Goal: Information Seeking & Learning: Learn about a topic

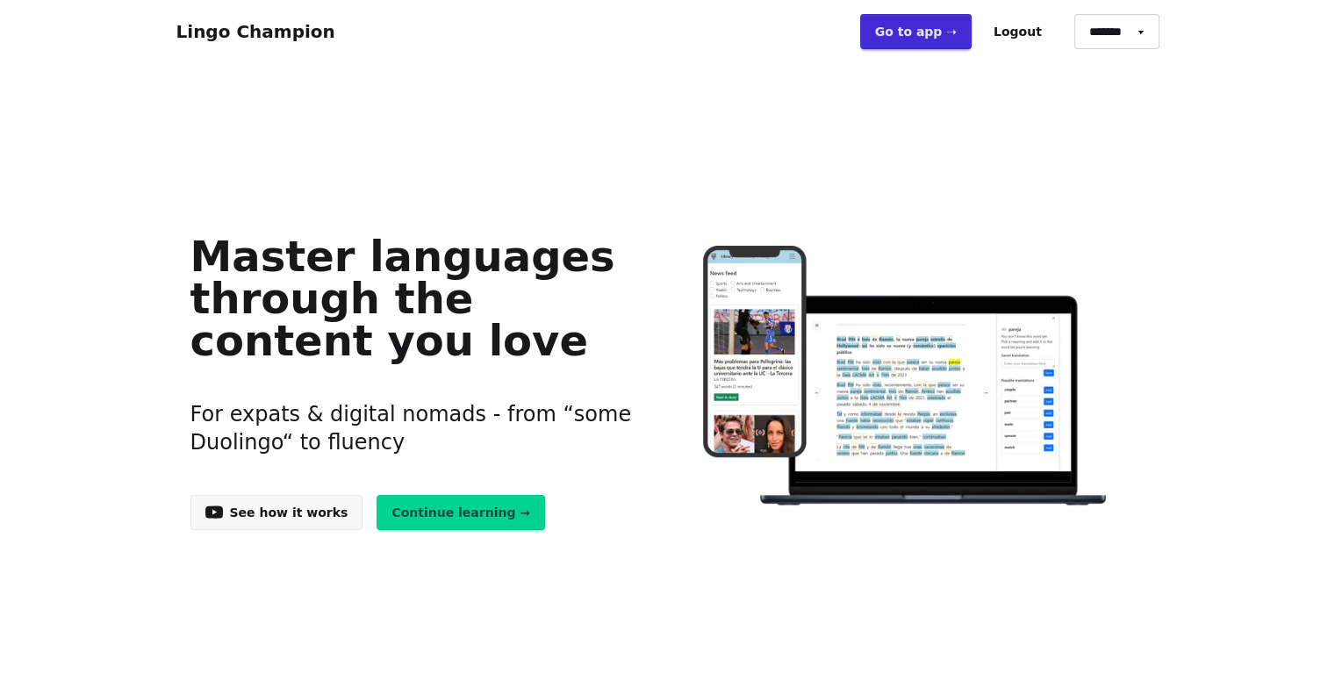
click at [916, 39] on link "Go to app ➝" at bounding box center [915, 31] width 111 height 35
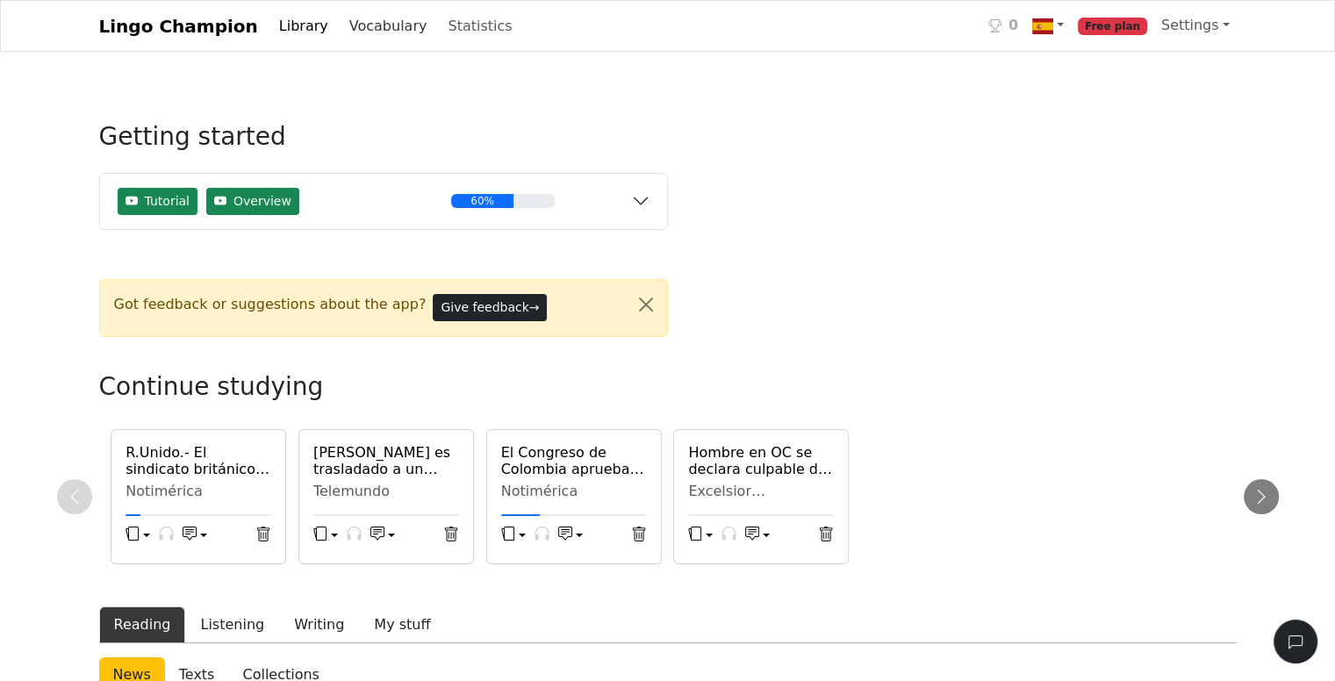
click at [342, 25] on link "Vocabulary" at bounding box center [388, 26] width 92 height 35
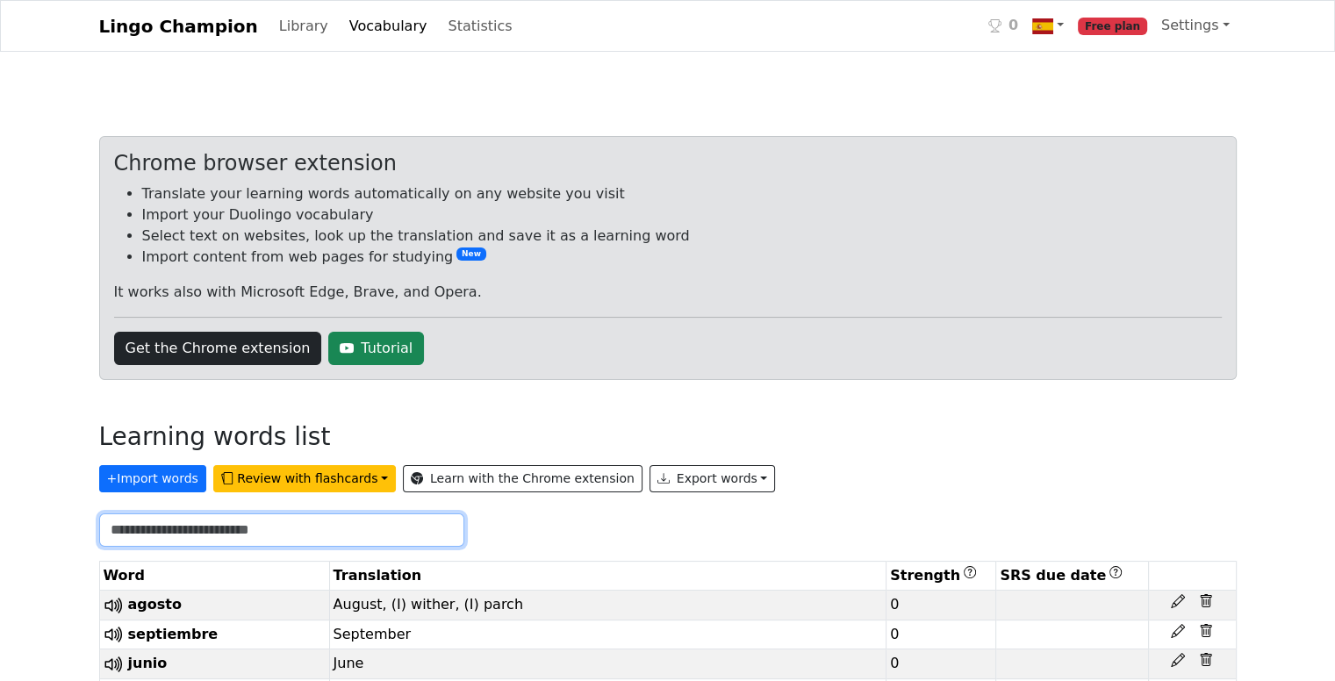
click at [200, 528] on input "text" at bounding box center [281, 530] width 365 height 33
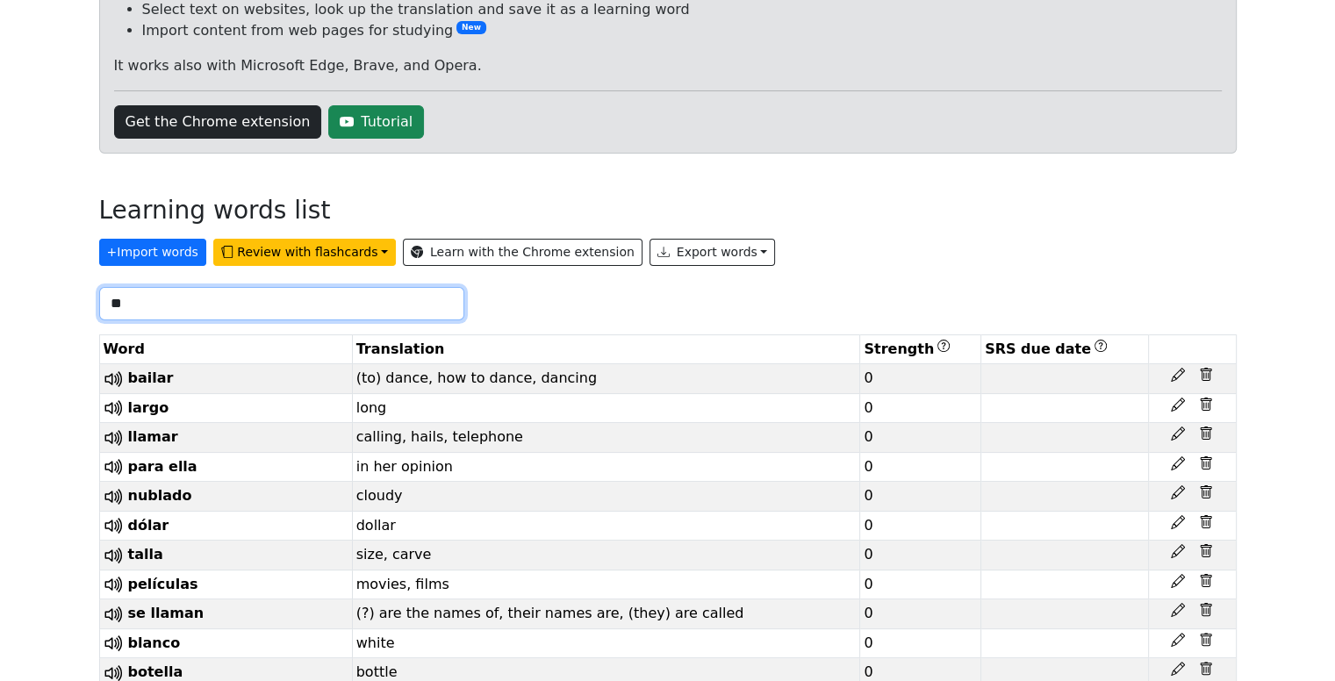
scroll to position [205, 0]
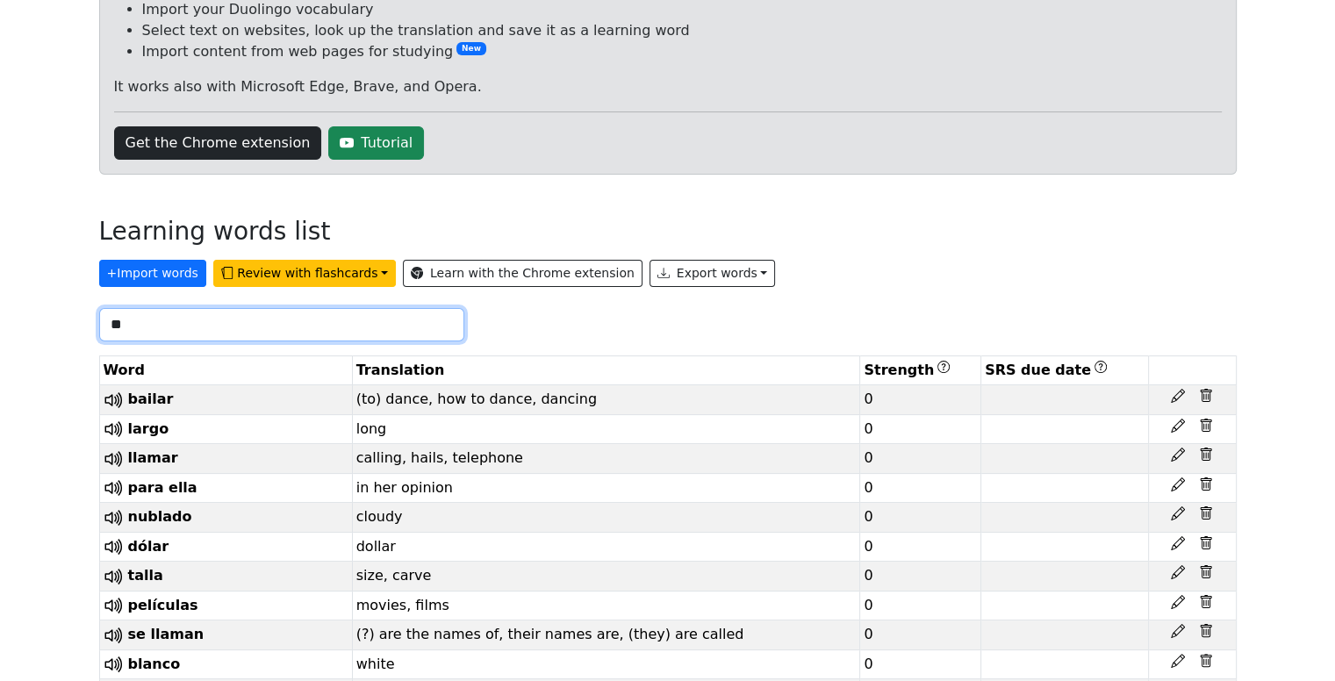
type input "*"
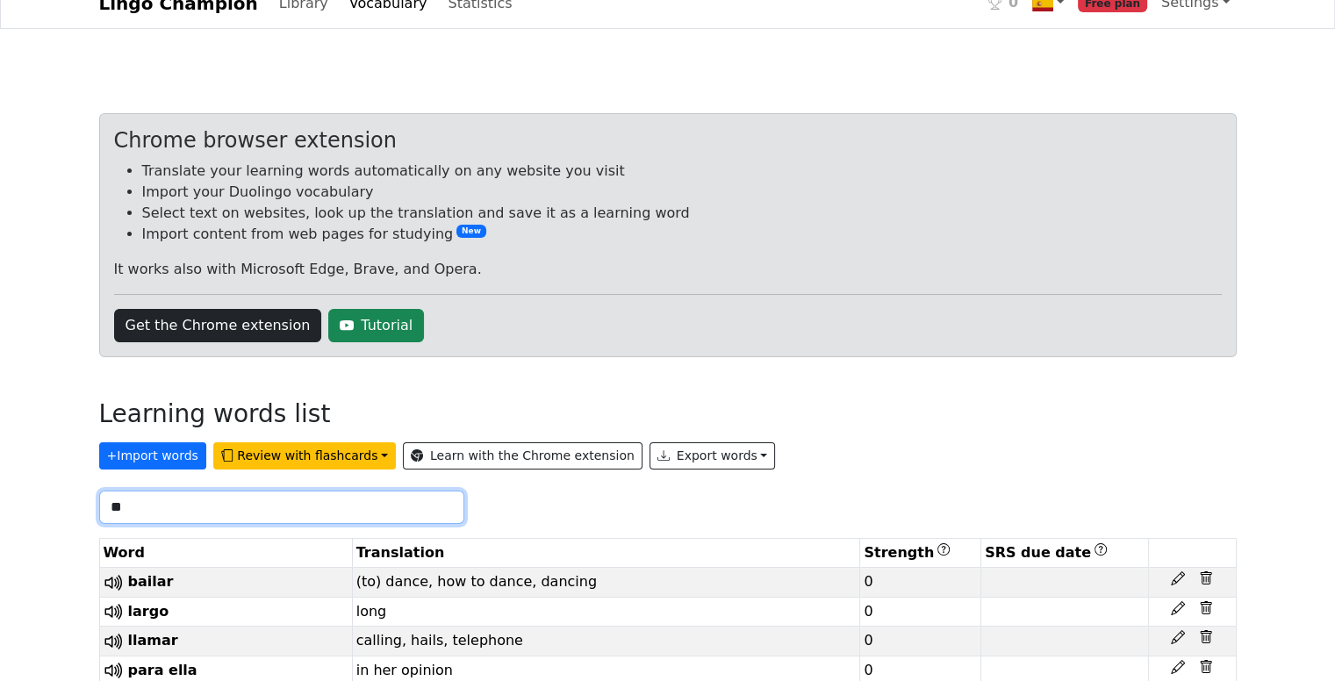
scroll to position [0, 0]
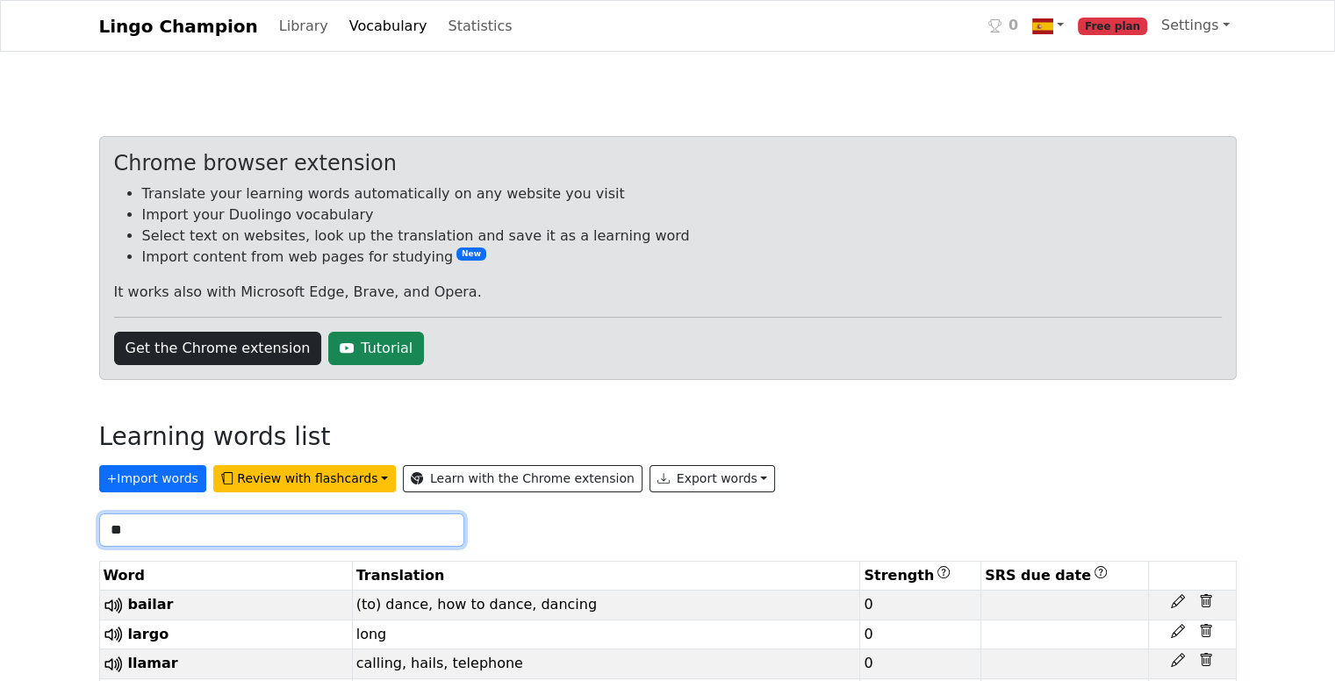
type input "**"
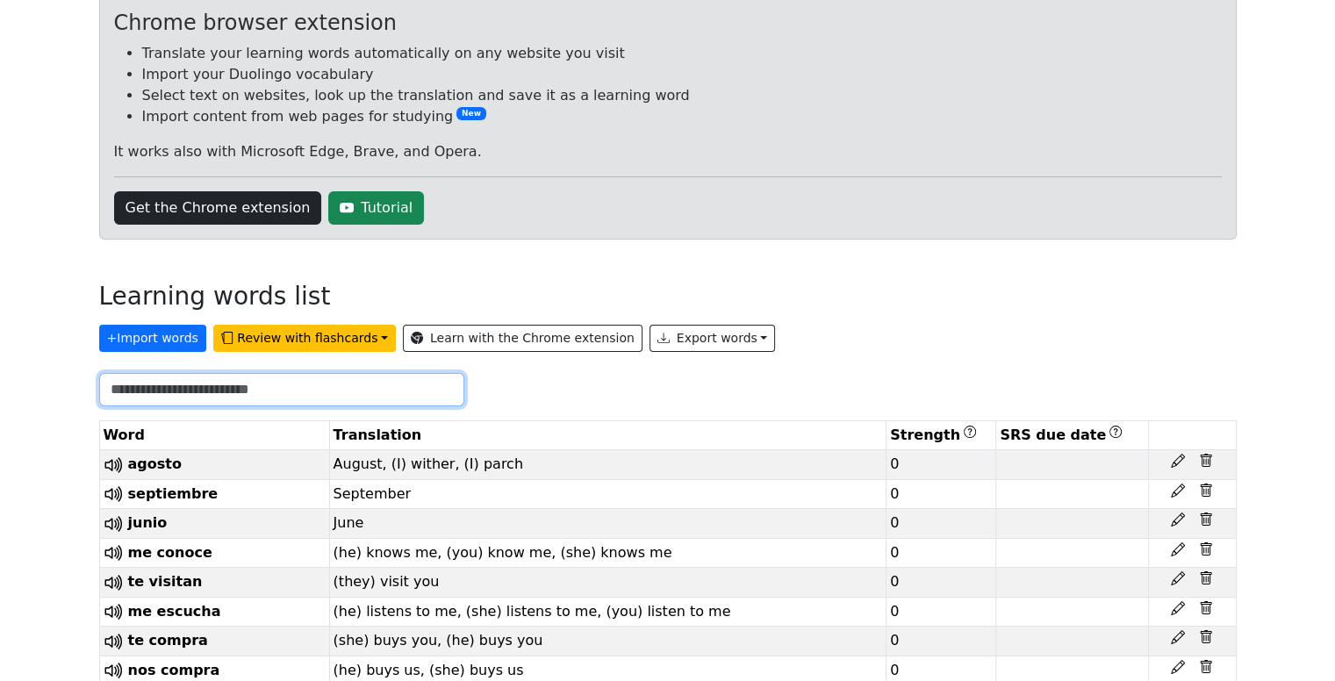
scroll to position [154, 0]
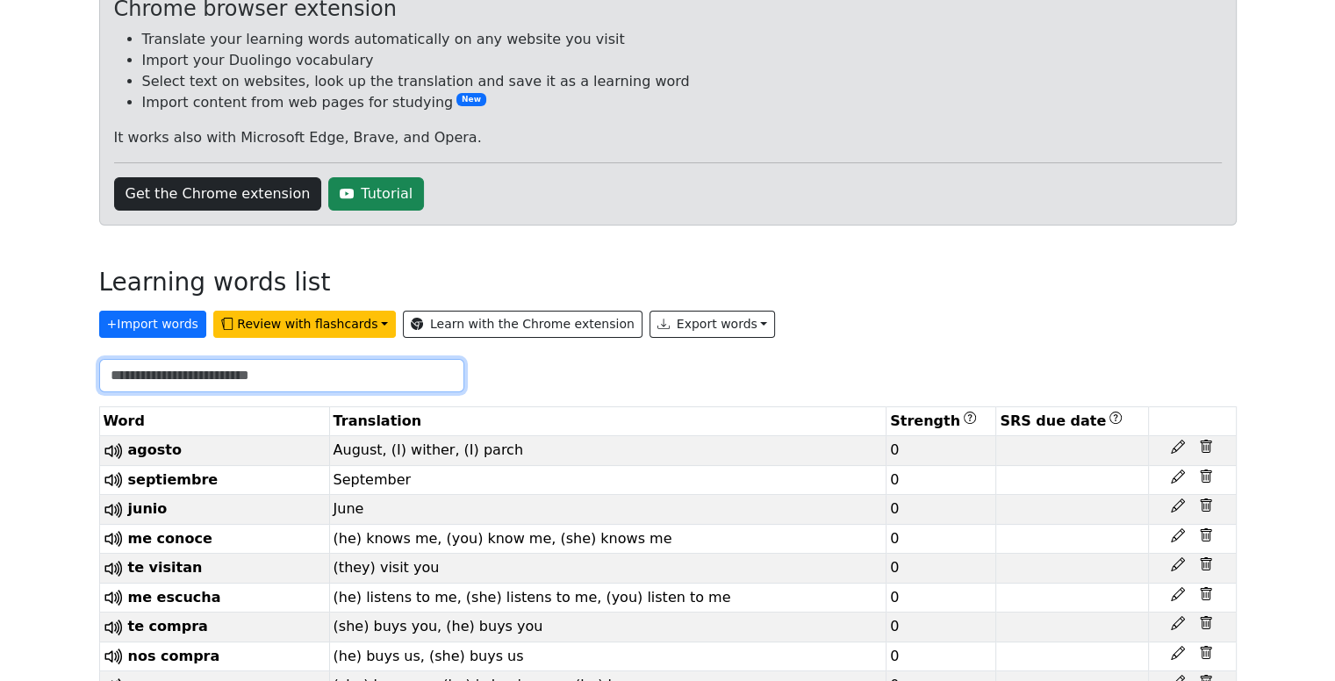
click at [200, 375] on input "text" at bounding box center [281, 375] width 365 height 33
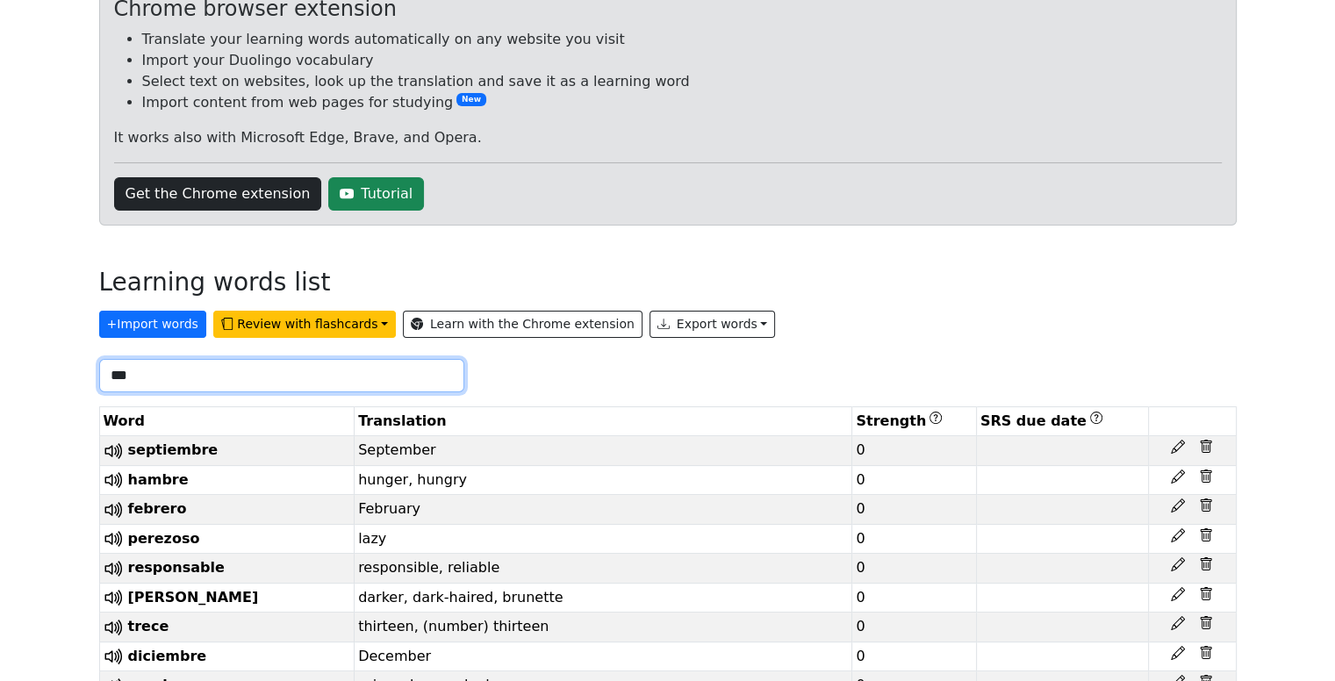
scroll to position [0, 0]
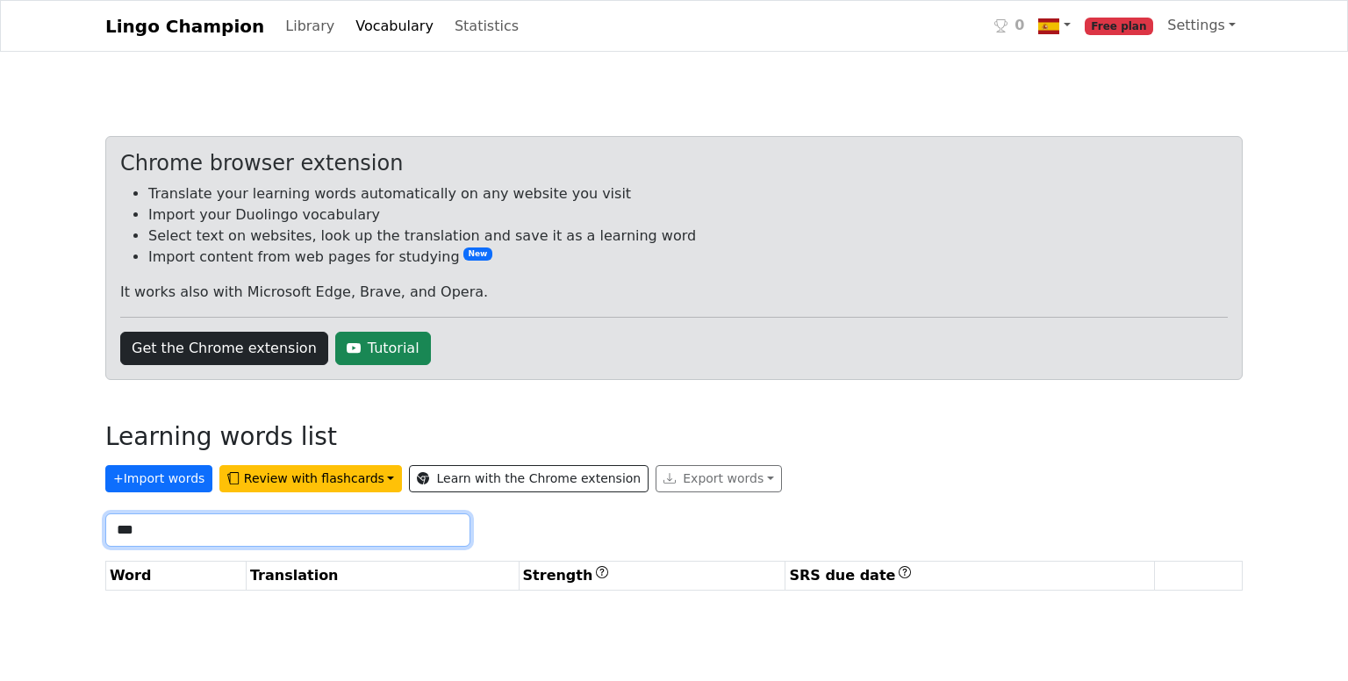
type input "***"
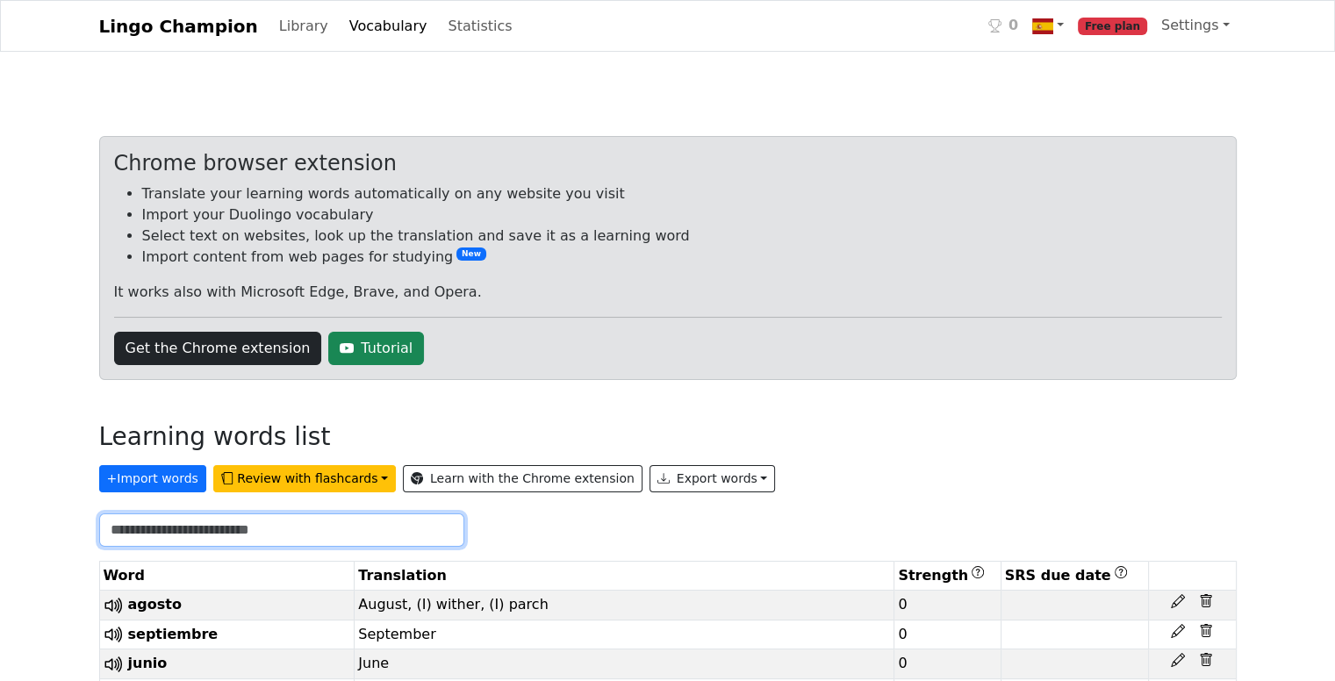
click at [154, 527] on input "text" at bounding box center [281, 530] width 365 height 33
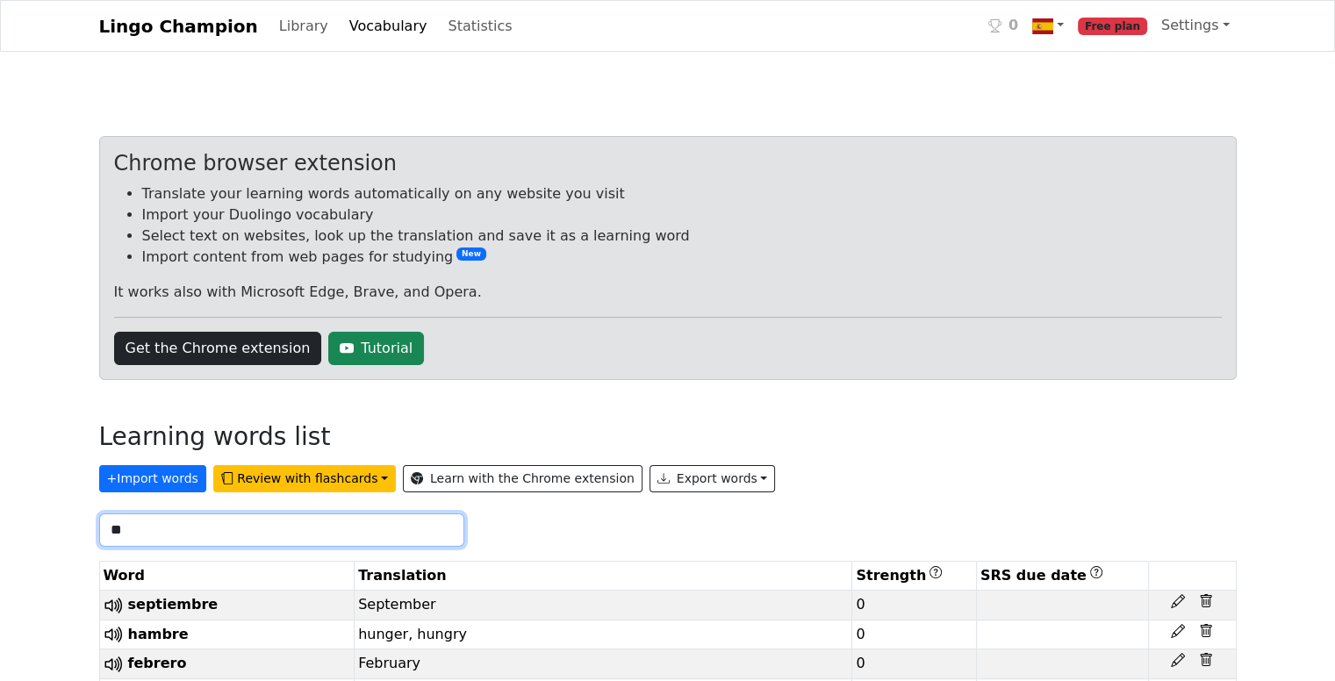
type input "*"
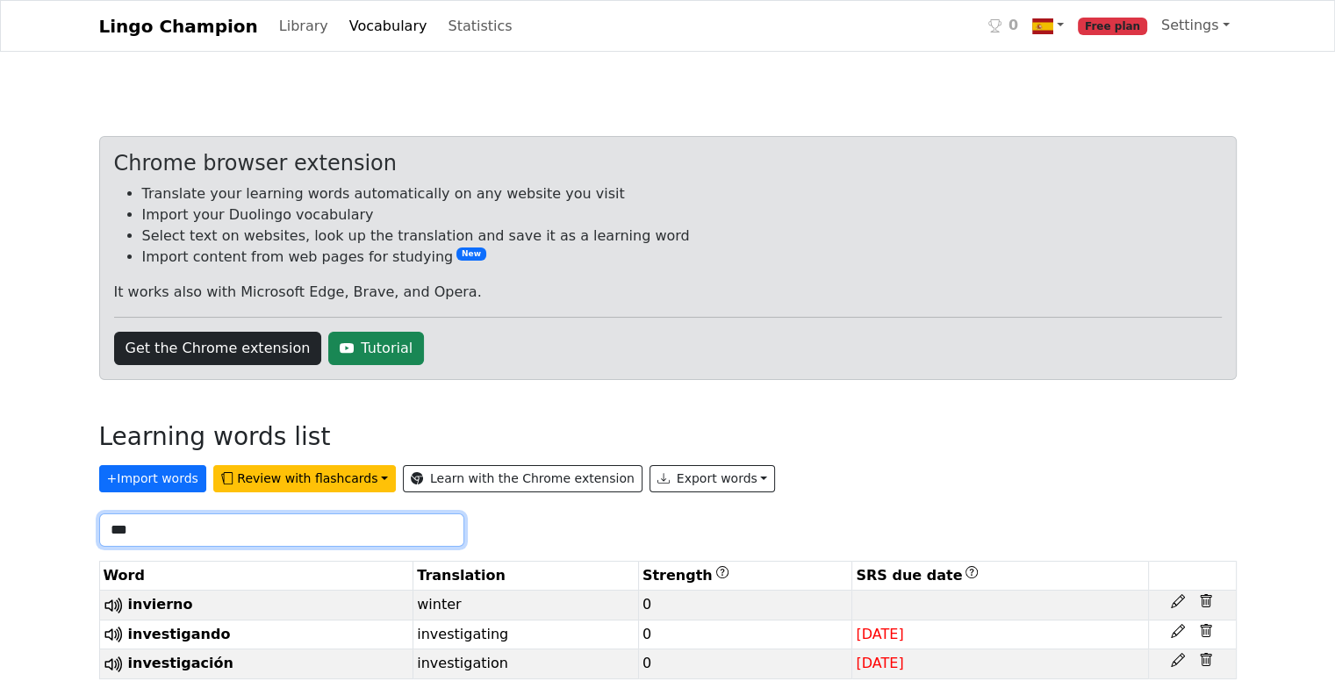
scroll to position [29, 0]
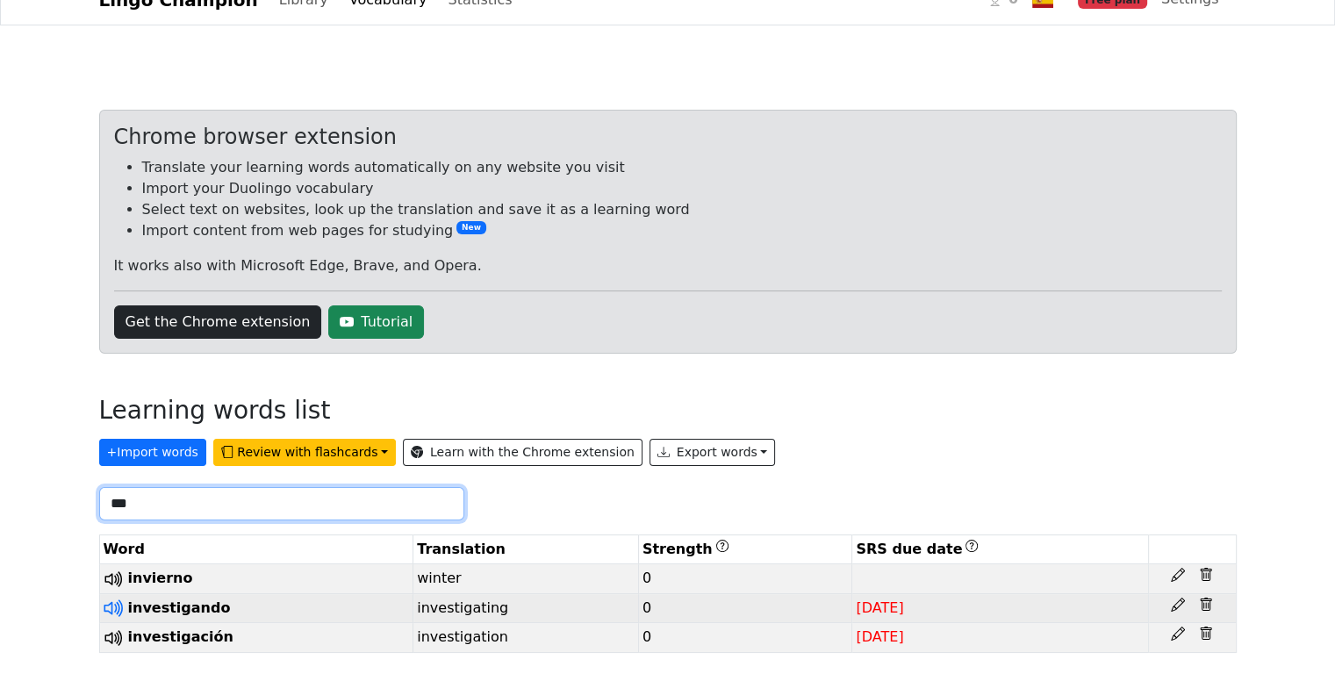
type input "***"
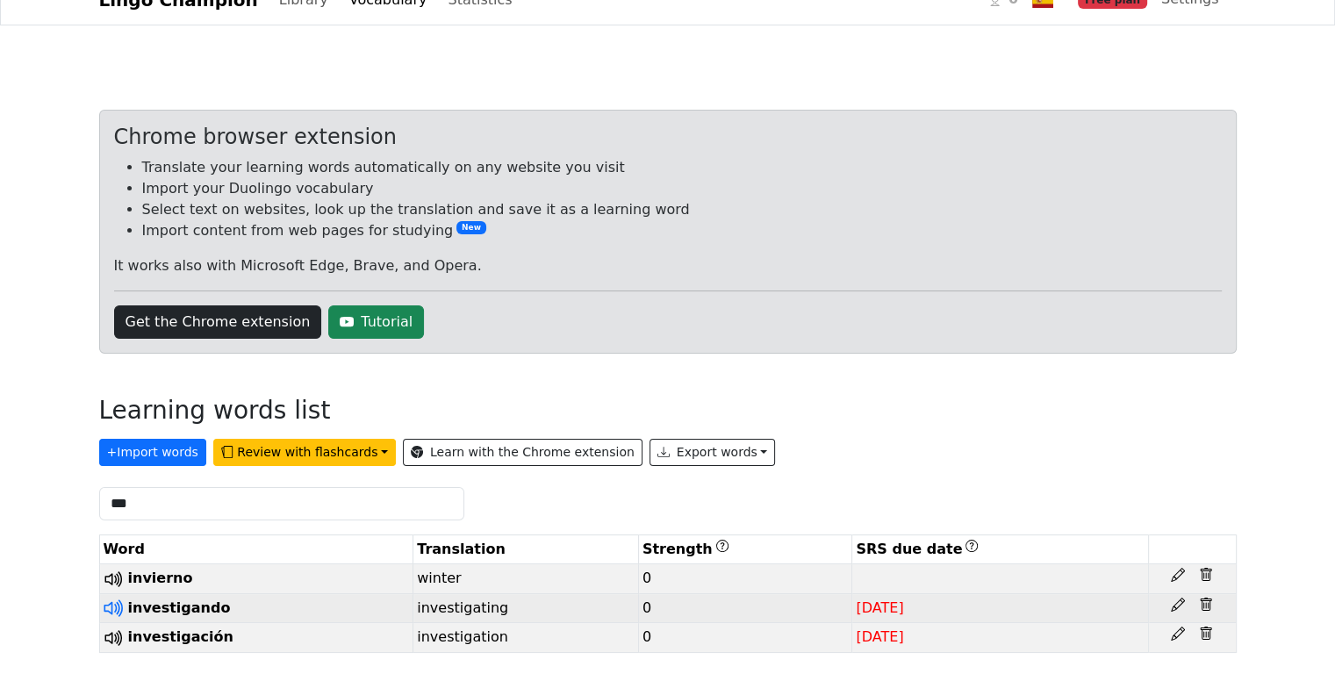
click at [111, 607] on icon at bounding box center [110, 608] width 13 height 13
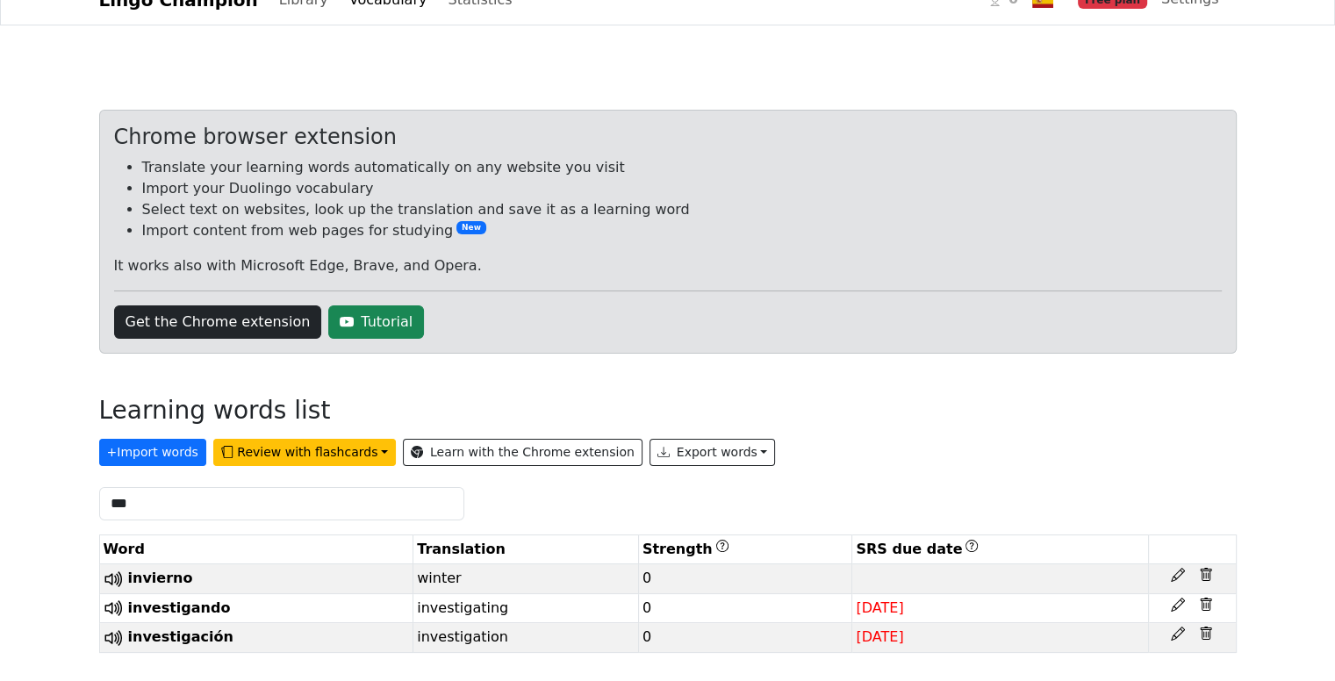
scroll to position [0, 0]
